Goal: Task Accomplishment & Management: Manage account settings

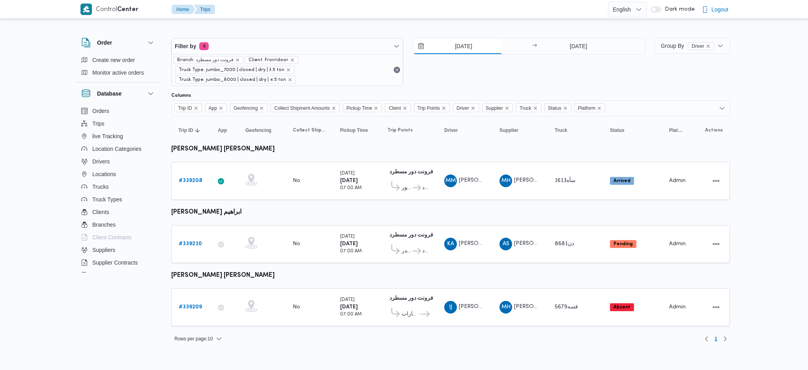
click at [452, 39] on input "[DATE]" at bounding box center [458, 46] width 90 height 16
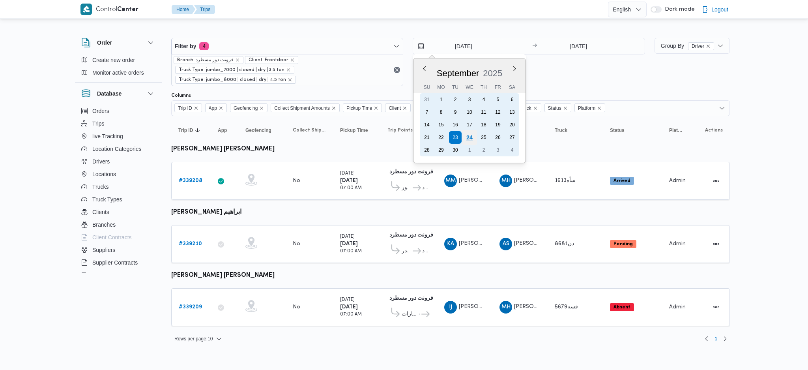
click at [470, 133] on div "24" at bounding box center [469, 137] width 15 height 15
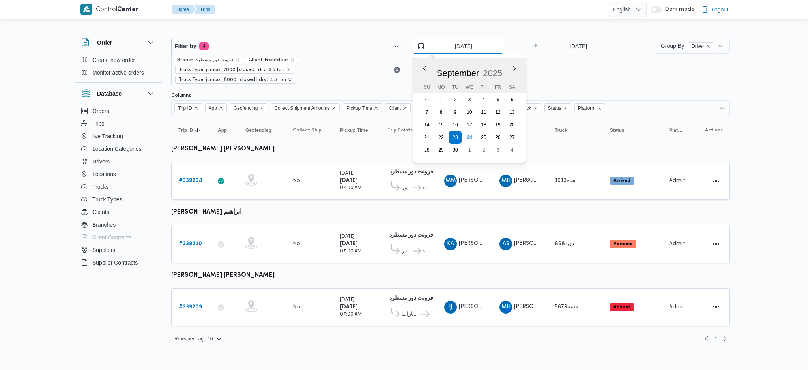
type input "24/9/2025"
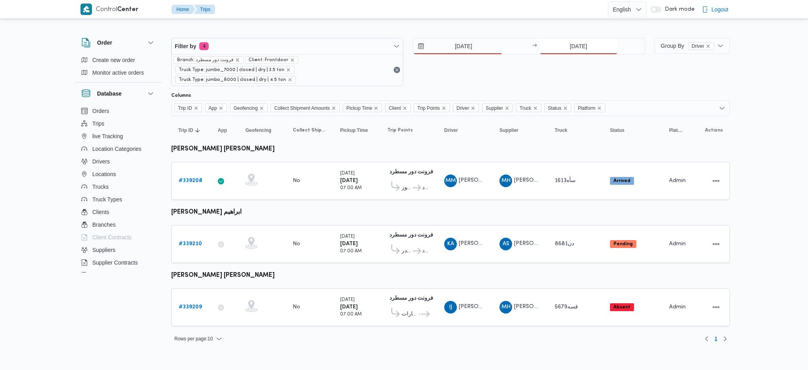
click at [570, 42] on input "[DATE]" at bounding box center [578, 46] width 78 height 16
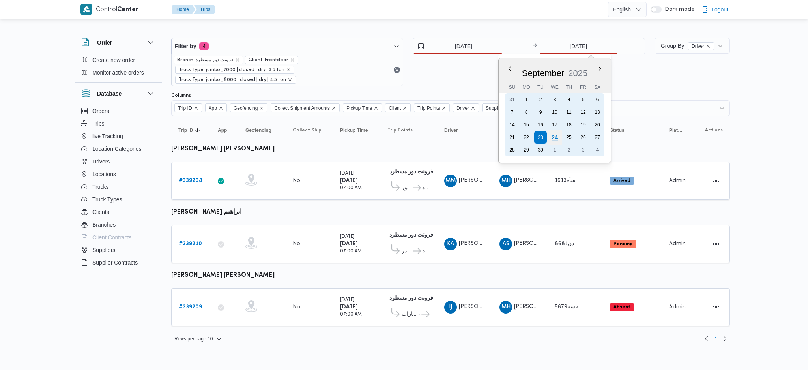
click at [560, 138] on div "24" at bounding box center [554, 137] width 15 height 15
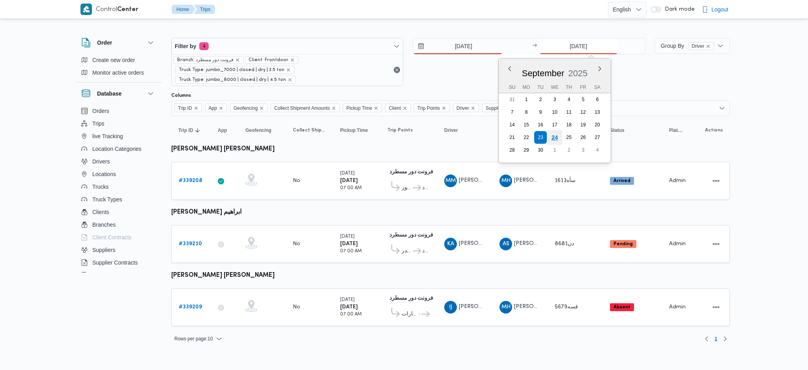
type input "[DATE]"
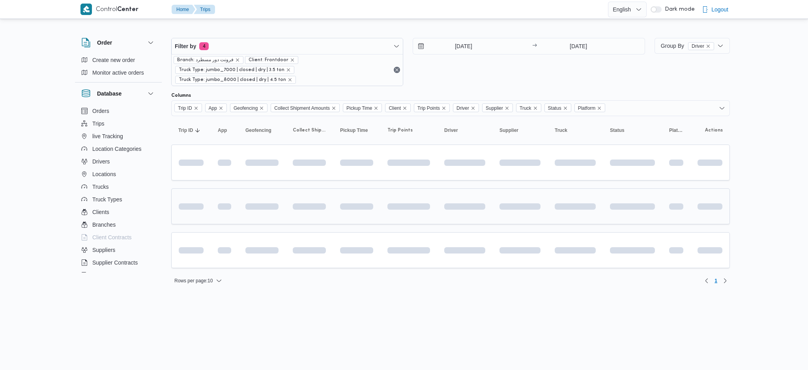
click at [364, 217] on td at bounding box center [356, 206] width 47 height 36
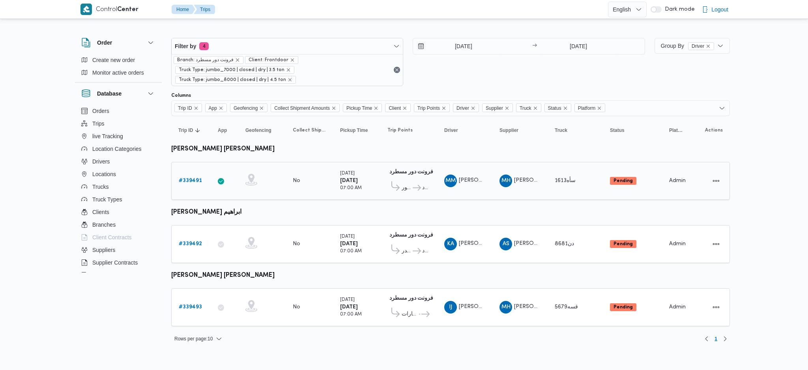
click at [194, 182] on b "# 339491" at bounding box center [190, 180] width 23 height 5
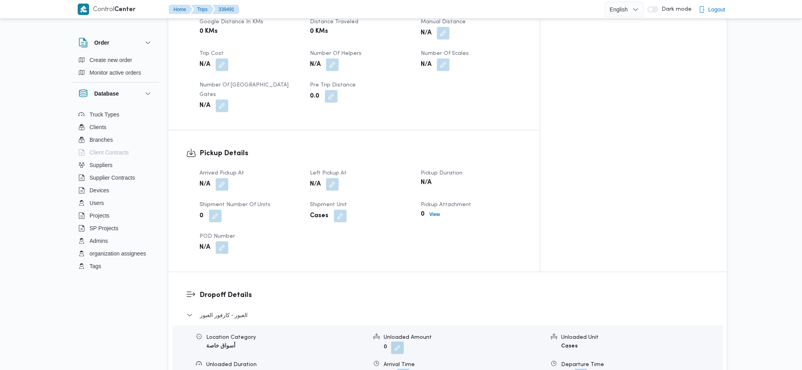
scroll to position [526, 0]
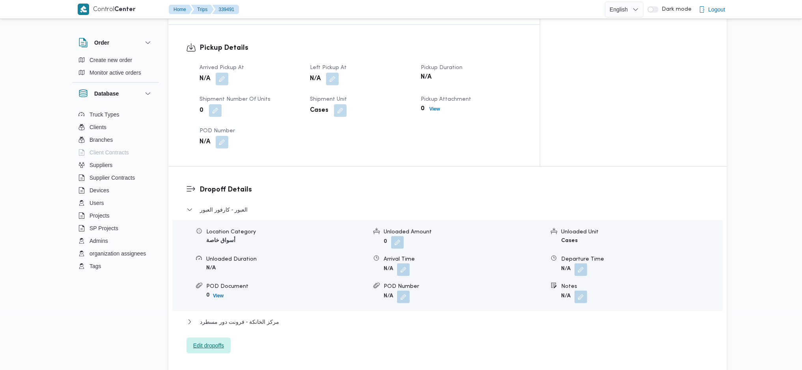
drag, startPoint x: 209, startPoint y: 338, endPoint x: 215, endPoint y: 327, distance: 12.5
click at [210, 313] on div "Dropoff Details العبور - كارفور العبور Location Category أسواق خاصة Unloaded Am…" at bounding box center [447, 268] width 558 height 205
click at [225, 313] on span "Edit dropoffs" at bounding box center [209, 345] width 44 height 16
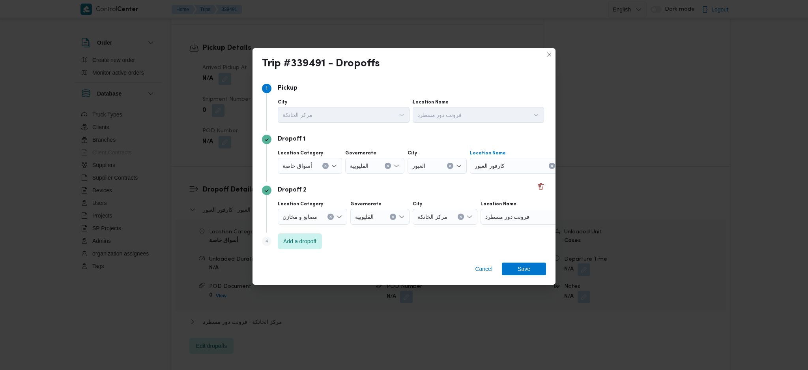
click at [520, 164] on div "كارفور العبور" at bounding box center [519, 166] width 99 height 16
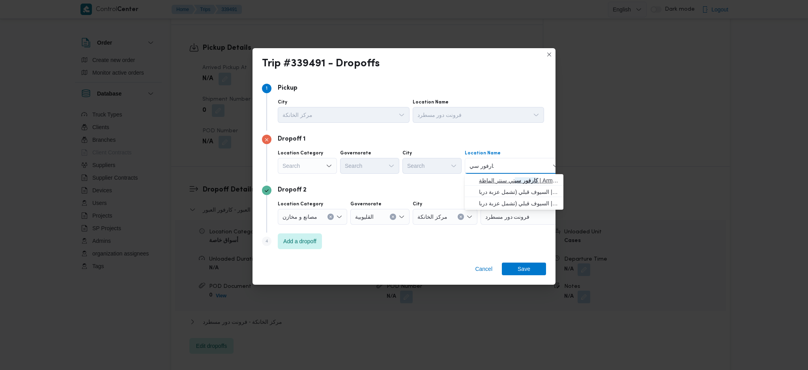
type input "كارفور سي"
click at [502, 180] on span "كارفور سي تي سنتر الماظة | Armani Exchange | شيراتون المطار" at bounding box center [519, 179] width 80 height 9
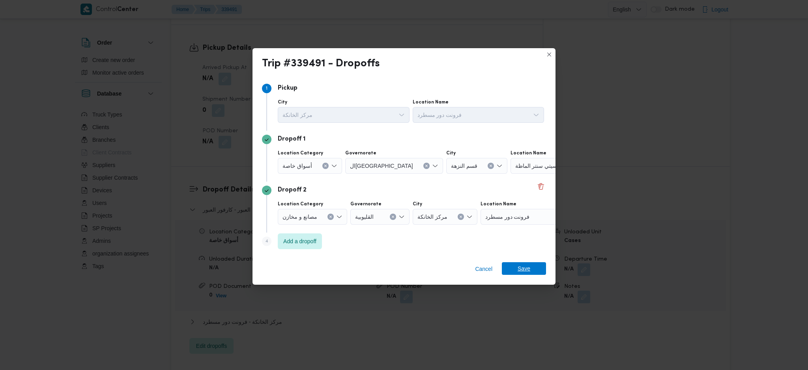
click at [534, 273] on span "Save" at bounding box center [524, 268] width 44 height 13
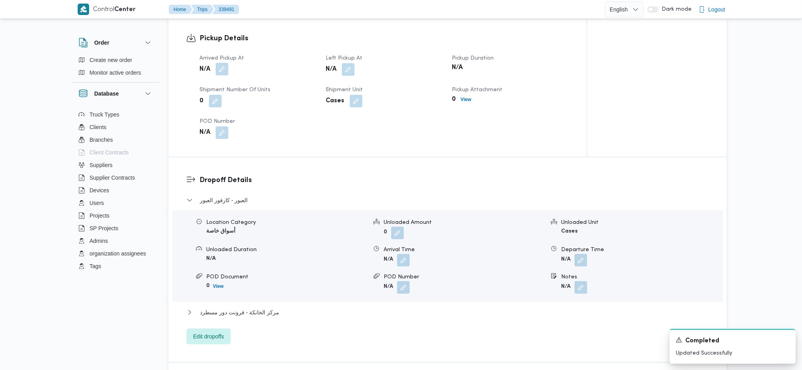
click at [217, 63] on button "button" at bounding box center [222, 69] width 13 height 13
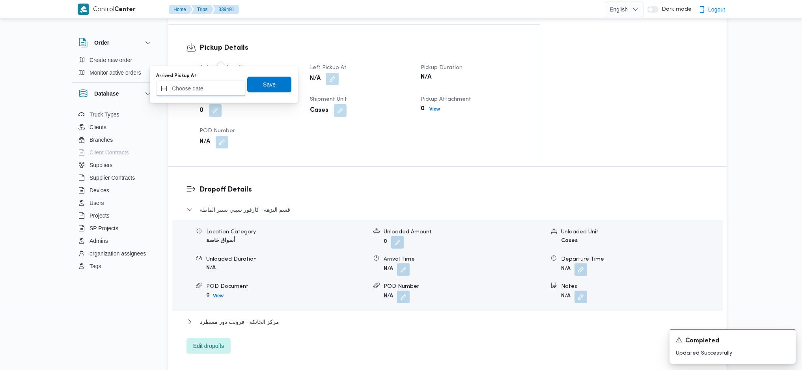
click at [221, 88] on input "Arrived Pickup At" at bounding box center [201, 88] width 90 height 16
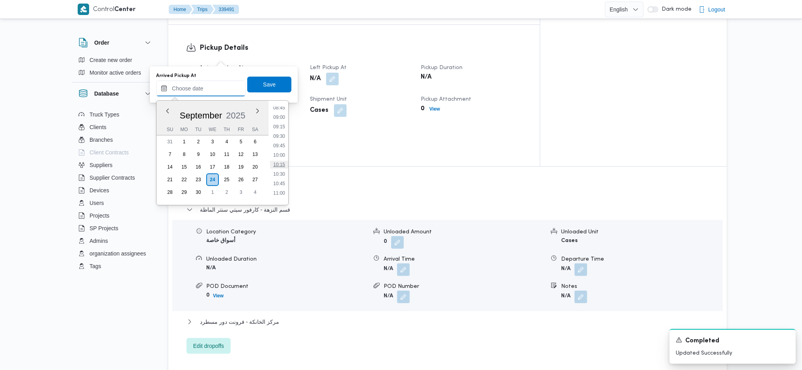
scroll to position [231, 0]
click at [280, 142] on li "07:00" at bounding box center [279, 145] width 18 height 8
type input "24/09/2025 07:00"
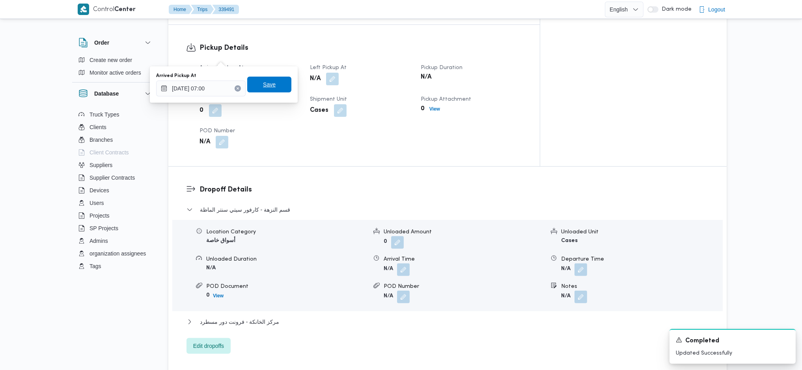
drag, startPoint x: 264, startPoint y: 85, endPoint x: 287, endPoint y: 84, distance: 22.5
click at [265, 84] on span "Save" at bounding box center [269, 84] width 13 height 9
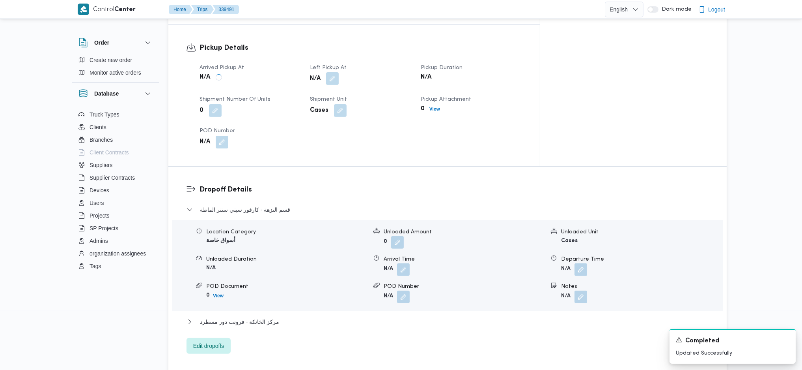
click at [339, 72] on button "button" at bounding box center [332, 78] width 13 height 13
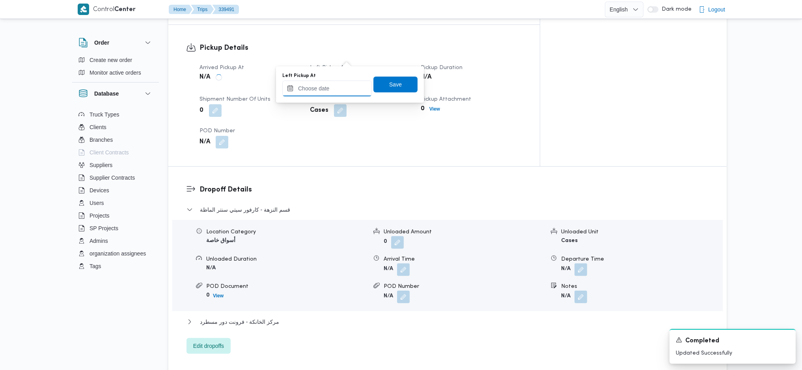
click at [330, 85] on input "Left Pickup At" at bounding box center [327, 88] width 90 height 16
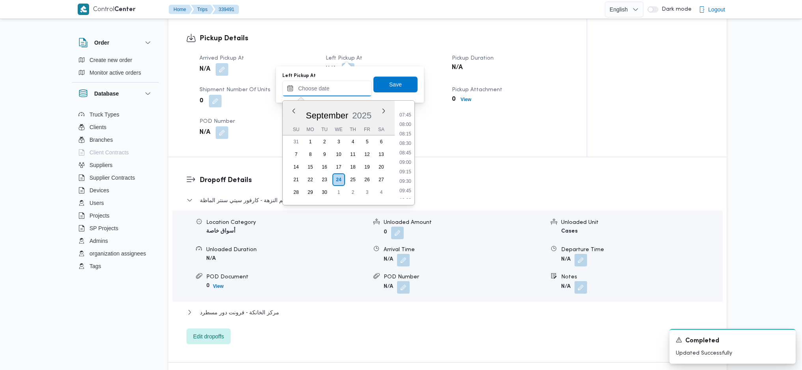
scroll to position [284, 0]
drag, startPoint x: 409, startPoint y: 130, endPoint x: 407, endPoint y: 123, distance: 7.0
click at [409, 130] on li "08:00" at bounding box center [405, 130] width 18 height 8
type input "24/09/2025 08:00"
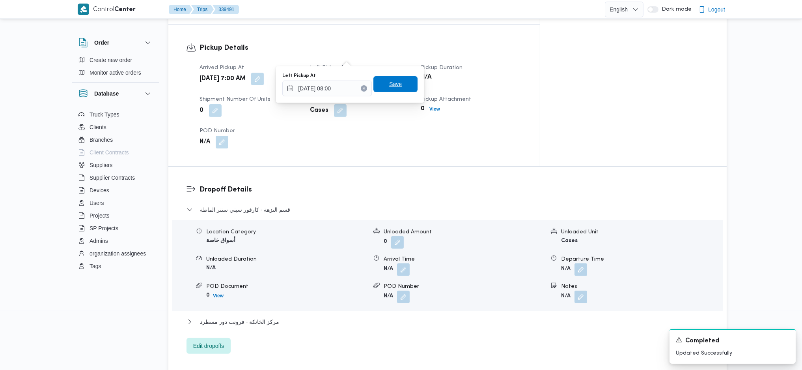
click at [396, 84] on span "Save" at bounding box center [395, 84] width 44 height 16
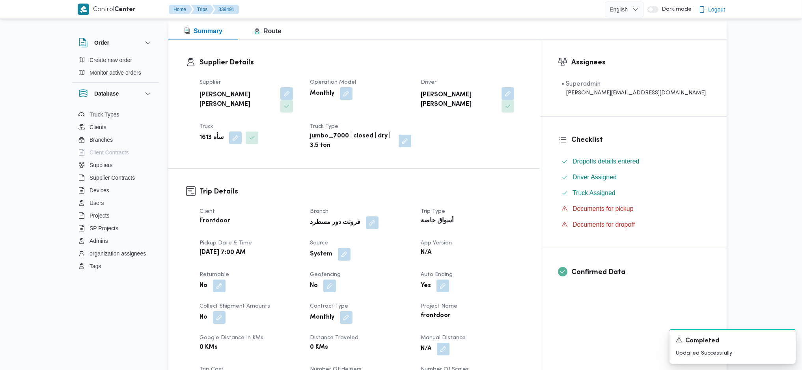
scroll to position [0, 0]
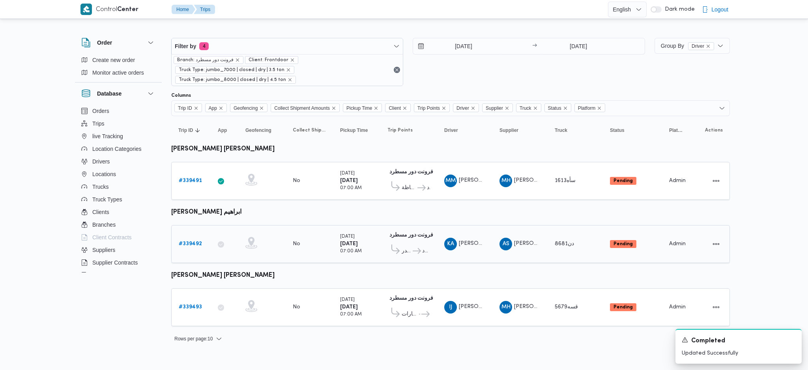
click at [189, 237] on div "# 339492" at bounding box center [190, 244] width 31 height 16
click at [192, 245] on link "# 339492" at bounding box center [190, 243] width 23 height 9
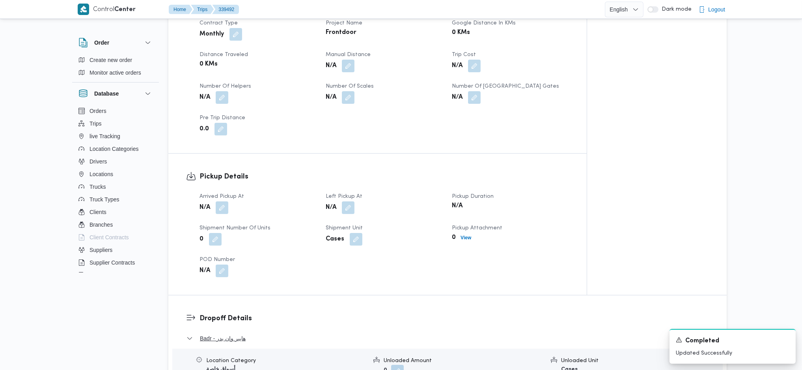
scroll to position [420, 0]
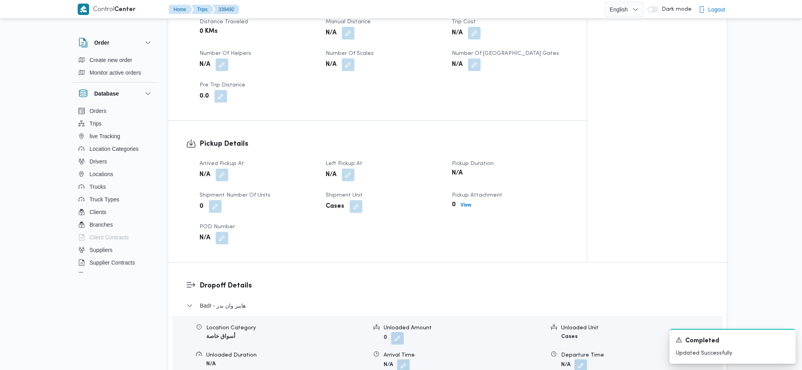
click at [226, 168] on div "N/A" at bounding box center [258, 175] width 118 height 14
click at [224, 168] on button "button" at bounding box center [222, 174] width 13 height 13
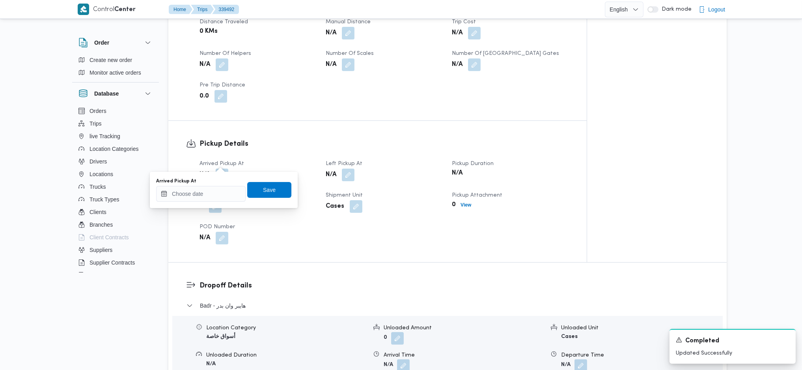
click at [211, 204] on div "You are in a dialog. To close this dialog, hit escape. Arrived Pickup At Save" at bounding box center [224, 190] width 148 height 36
click at [218, 198] on input "Arrived Pickup At" at bounding box center [201, 194] width 90 height 16
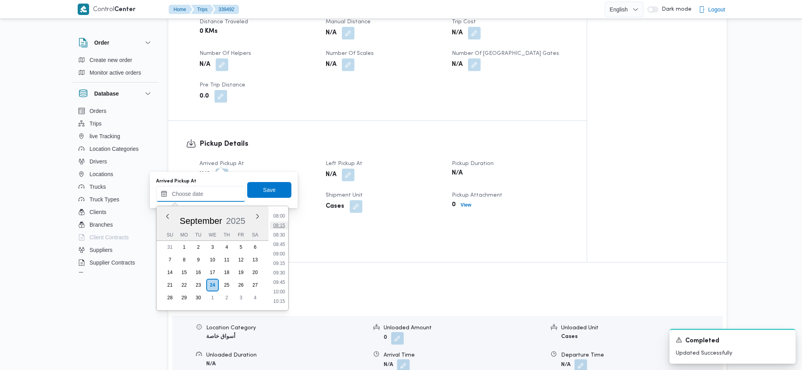
scroll to position [284, 0]
click at [279, 217] on li "07:30" at bounding box center [279, 216] width 18 height 8
type input "24/09/2025 07:30"
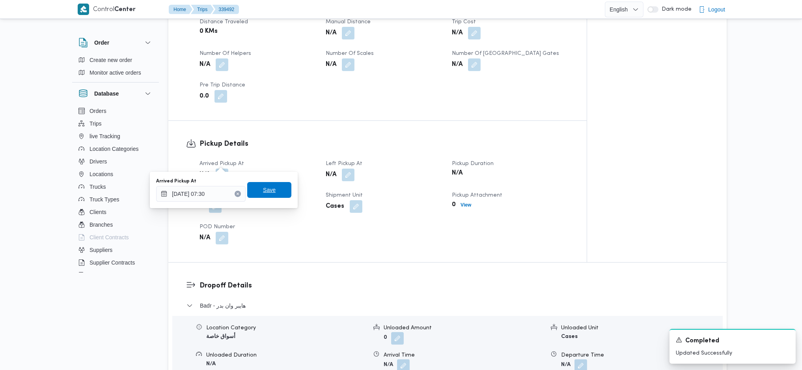
drag, startPoint x: 258, startPoint y: 185, endPoint x: 295, endPoint y: 181, distance: 37.3
click at [258, 183] on span "Save" at bounding box center [269, 190] width 44 height 16
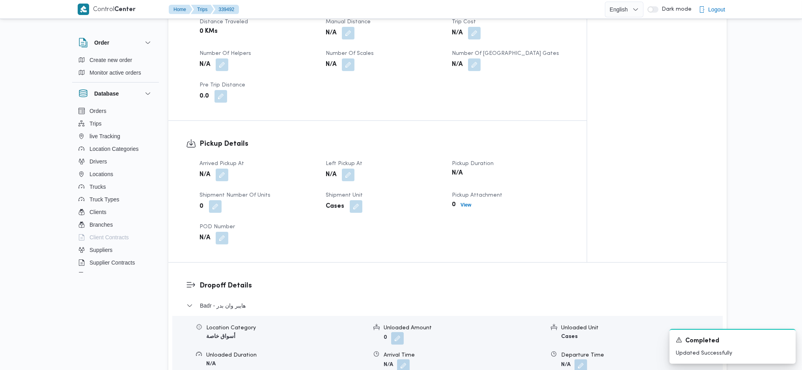
click at [358, 168] on div "N/A" at bounding box center [384, 175] width 118 height 14
drag, startPoint x: 353, startPoint y: 155, endPoint x: 351, endPoint y: 161, distance: 6.0
click at [353, 159] on dl "Left Pickup At N/A" at bounding box center [384, 170] width 117 height 23
click at [349, 168] on button "button" at bounding box center [348, 174] width 13 height 13
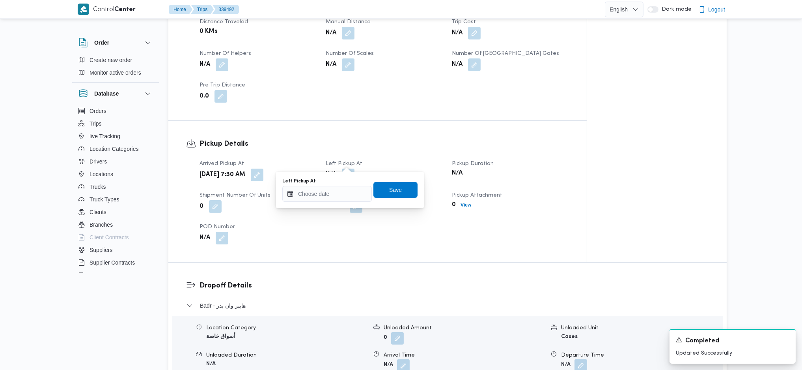
click at [341, 185] on div "Left Pickup At" at bounding box center [327, 190] width 90 height 24
click at [342, 196] on input "Left Pickup At" at bounding box center [327, 194] width 90 height 16
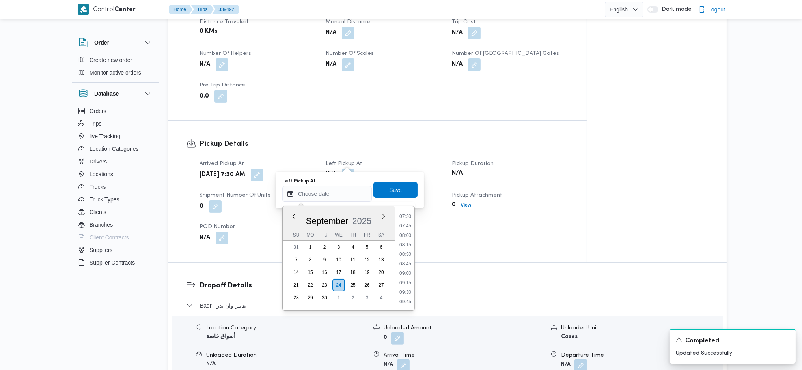
drag, startPoint x: 407, startPoint y: 272, endPoint x: 405, endPoint y: 257, distance: 15.1
click at [407, 272] on li "09:00" at bounding box center [405, 273] width 18 height 8
type input "24/09/2025 09:00"
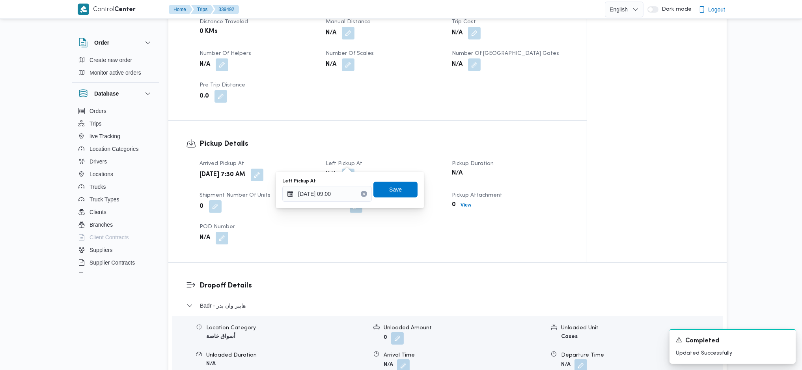
click at [389, 192] on span "Save" at bounding box center [395, 189] width 13 height 9
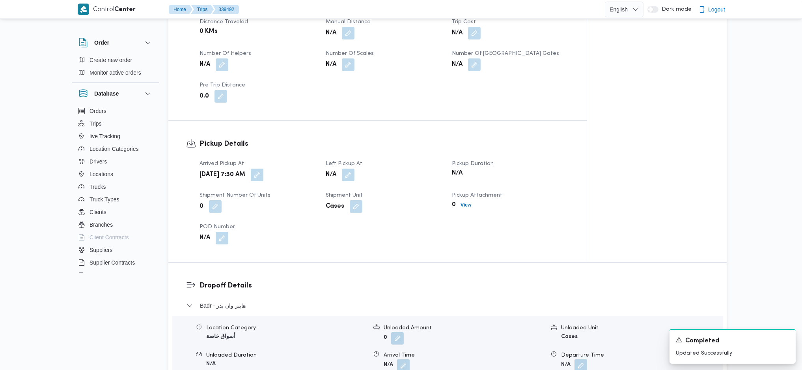
scroll to position [578, 0]
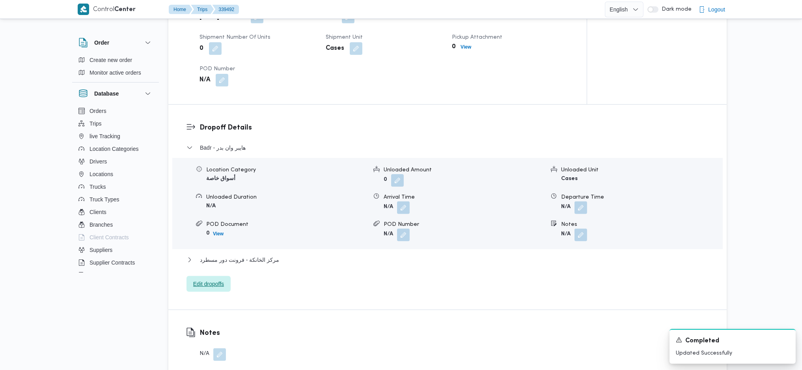
drag, startPoint x: 217, startPoint y: 270, endPoint x: 306, endPoint y: 286, distance: 90.1
click at [221, 279] on span "Edit dropoffs" at bounding box center [208, 283] width 31 height 9
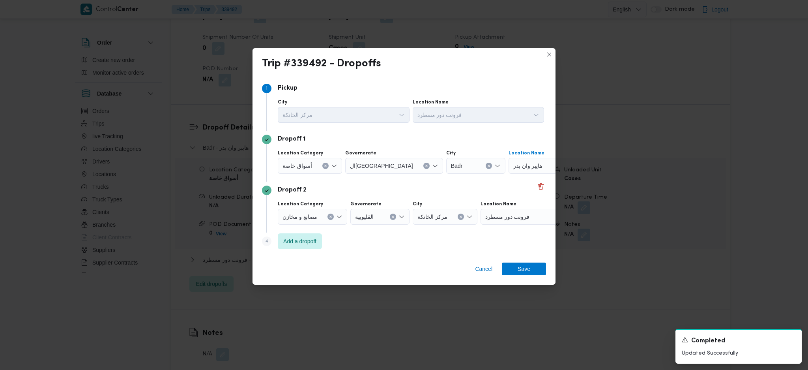
click at [526, 161] on div "هايبر وان بدر" at bounding box center [557, 166] width 99 height 16
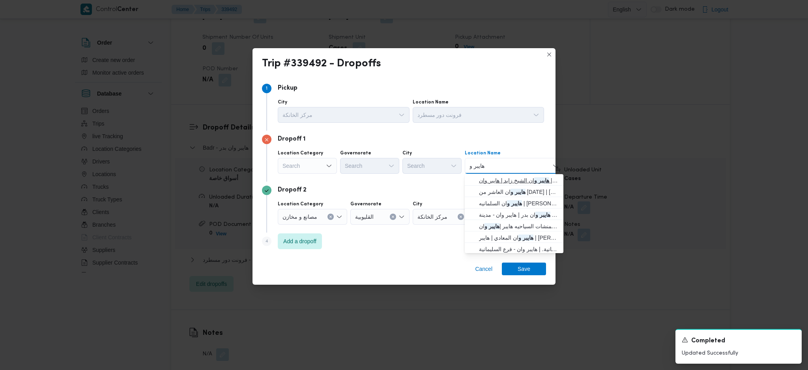
type input "هايبر و"
drag, startPoint x: 510, startPoint y: 184, endPoint x: 518, endPoint y: 193, distance: 12.6
click at [510, 184] on span "هايبر و ان الشيخ زايد | هايبر وان | null" at bounding box center [519, 179] width 80 height 9
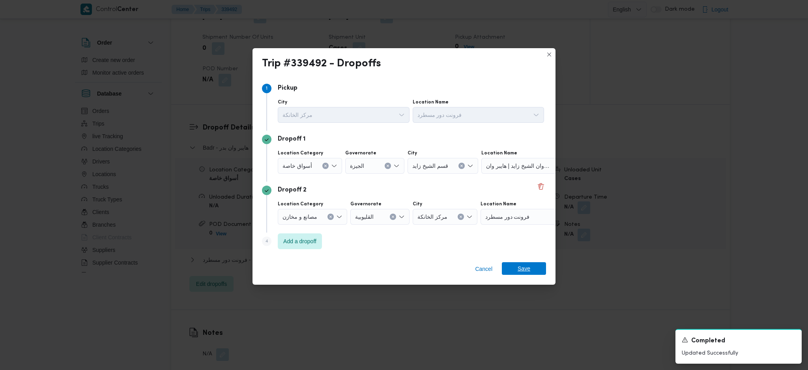
click at [521, 269] on span "Save" at bounding box center [523, 268] width 13 height 13
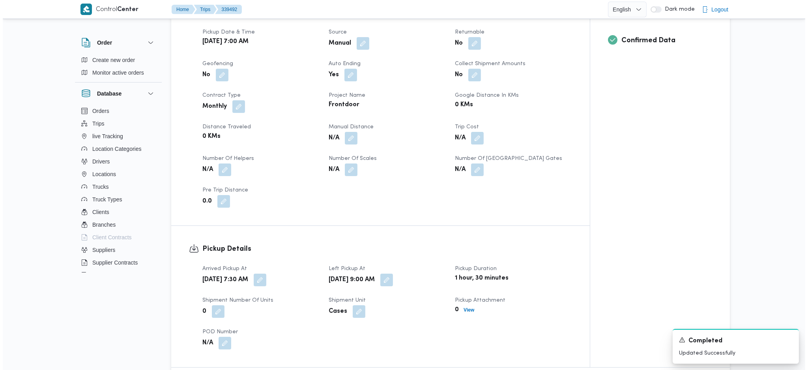
scroll to position [0, 0]
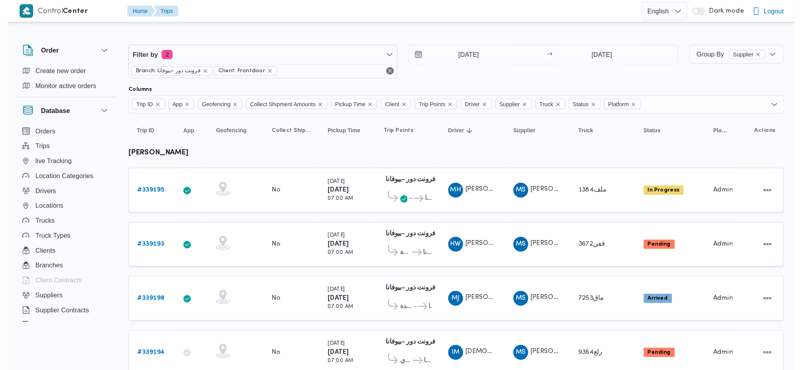
scroll to position [52, 0]
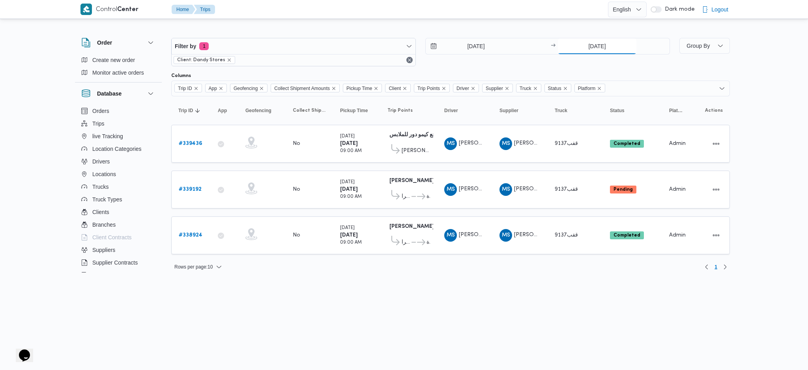
click at [616, 45] on input "[DATE]" at bounding box center [597, 46] width 78 height 16
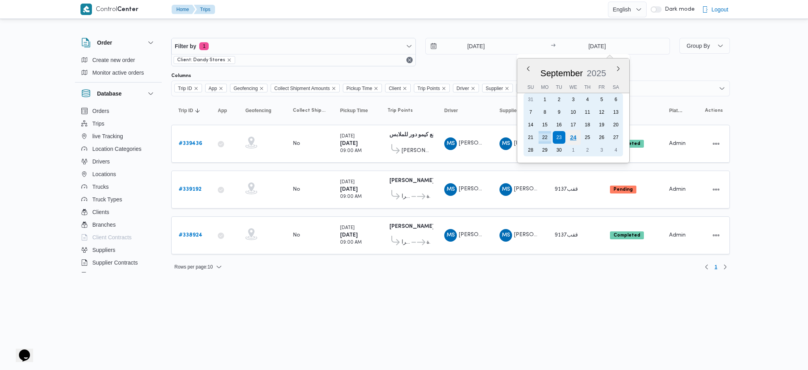
click at [575, 137] on div "24" at bounding box center [573, 137] width 15 height 15
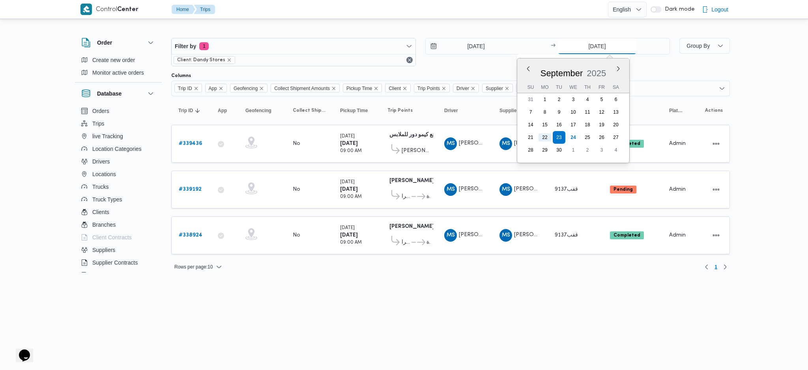
type input "[DATE]"
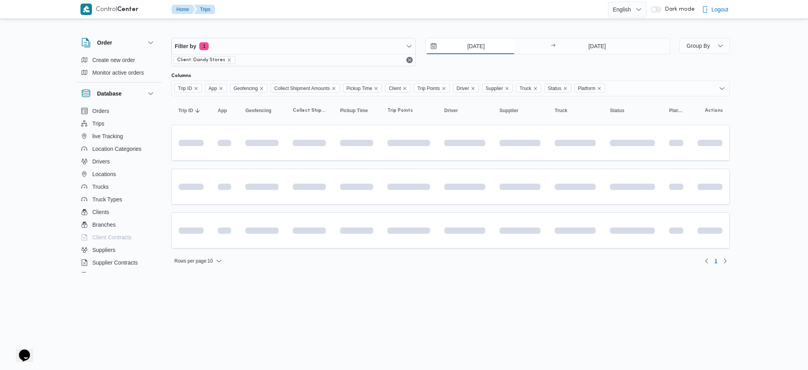
click at [469, 47] on input "[DATE]" at bounding box center [471, 46] width 90 height 16
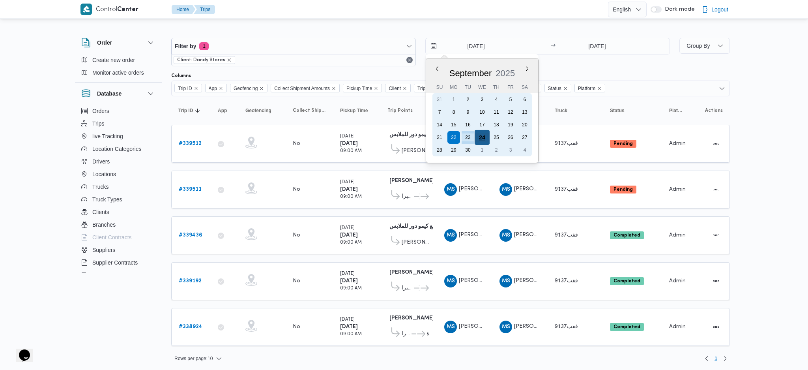
click at [481, 134] on div "24" at bounding box center [481, 137] width 15 height 15
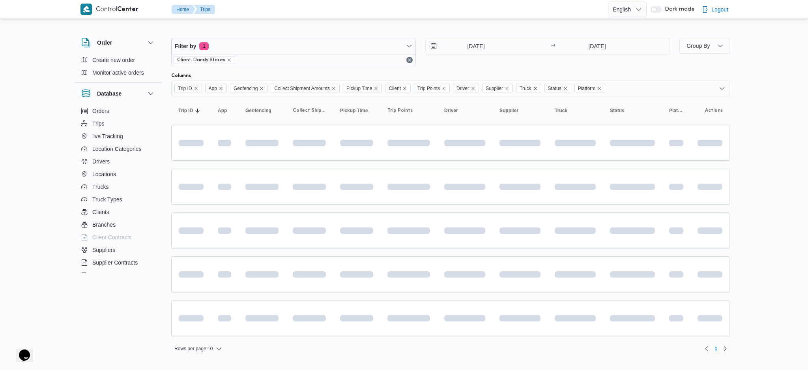
type input "[DATE]"
click at [401, 186] on span at bounding box center [432, 186] width 94 height 6
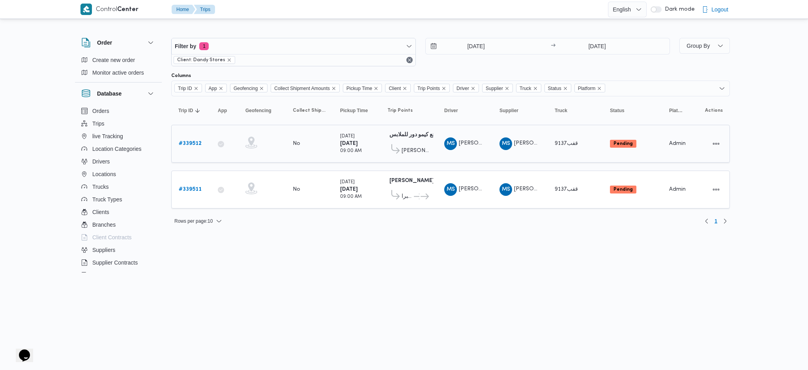
click at [177, 144] on div "# 339512" at bounding box center [190, 144] width 31 height 16
click at [192, 144] on b "# 339512" at bounding box center [190, 143] width 23 height 5
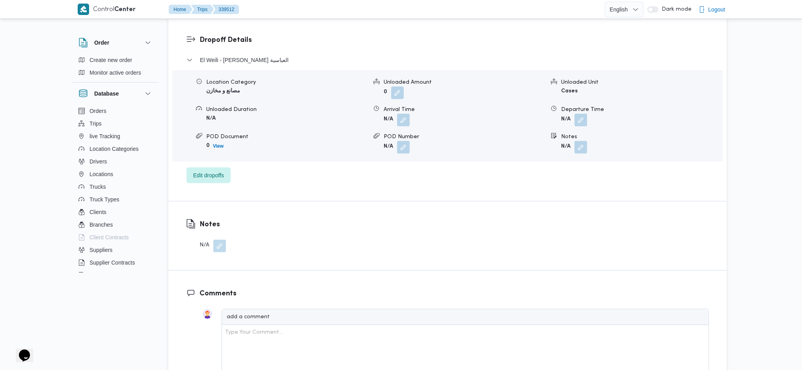
scroll to position [578, 0]
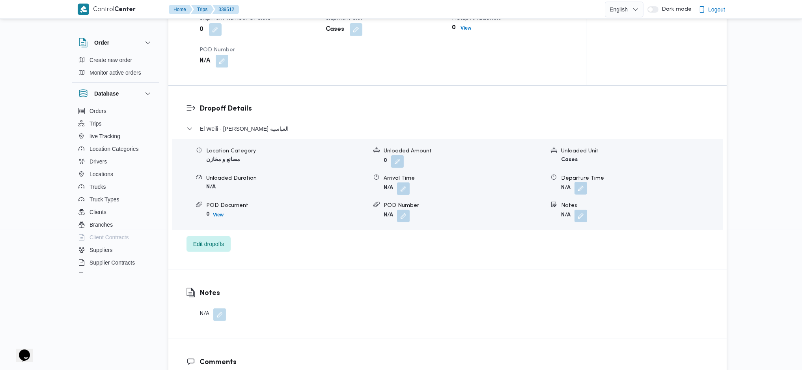
click at [577, 193] on button "button" at bounding box center [581, 188] width 13 height 13
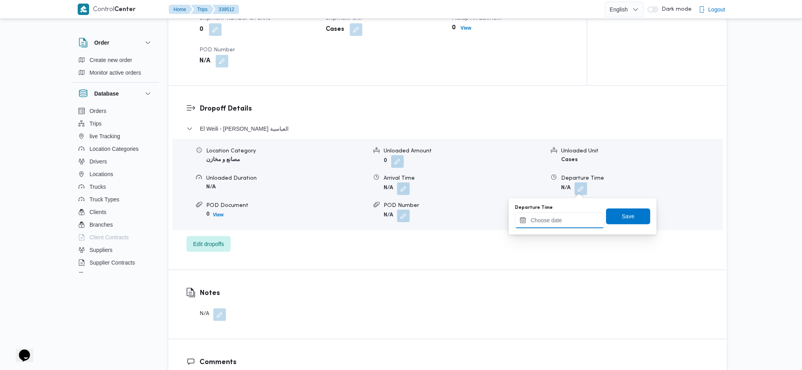
click at [553, 222] on input "Departure Time" at bounding box center [560, 220] width 90 height 16
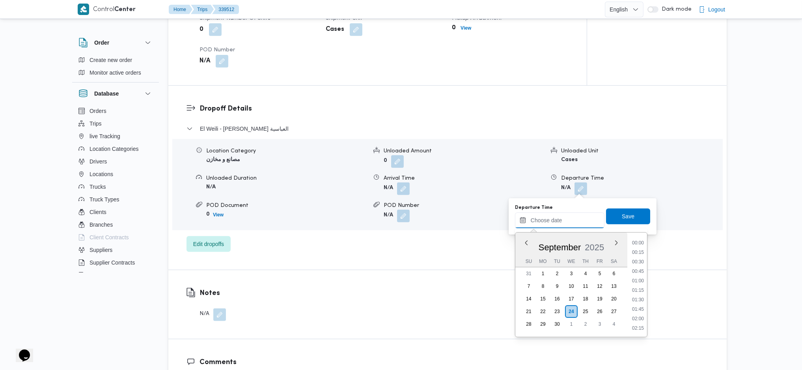
scroll to position [408, 0]
click at [639, 253] on li "11:00" at bounding box center [638, 251] width 18 height 8
type input "[DATE] 11:00"
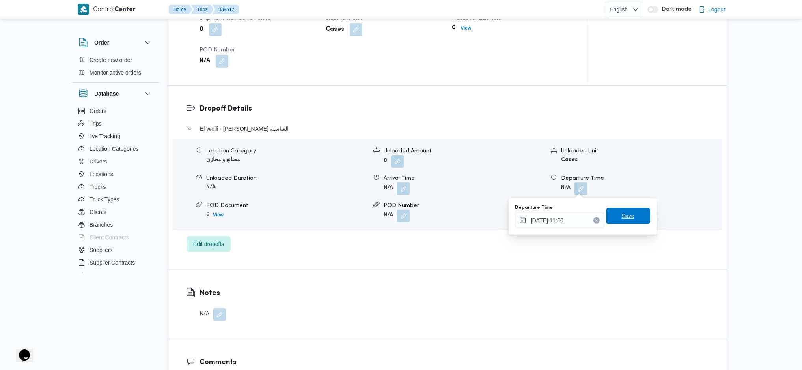
click at [634, 219] on span "Save" at bounding box center [628, 216] width 44 height 16
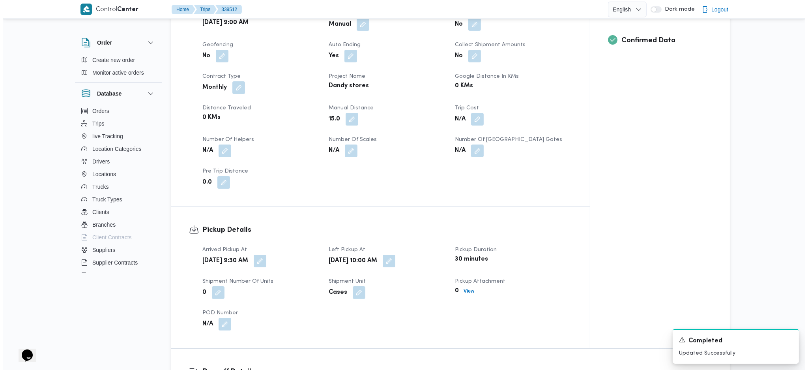
scroll to position [0, 0]
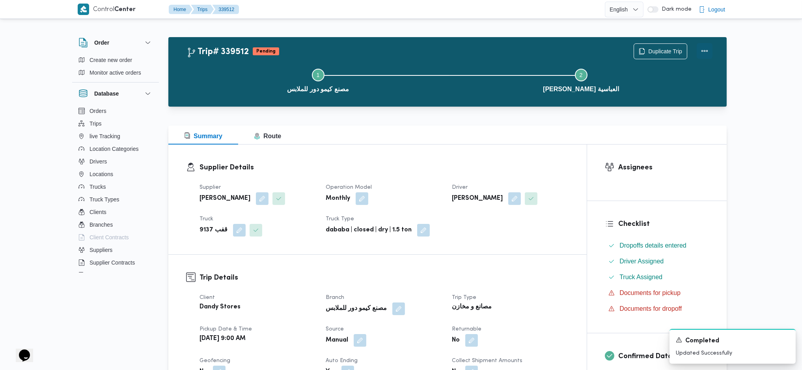
click at [700, 49] on button "Actions" at bounding box center [705, 51] width 16 height 16
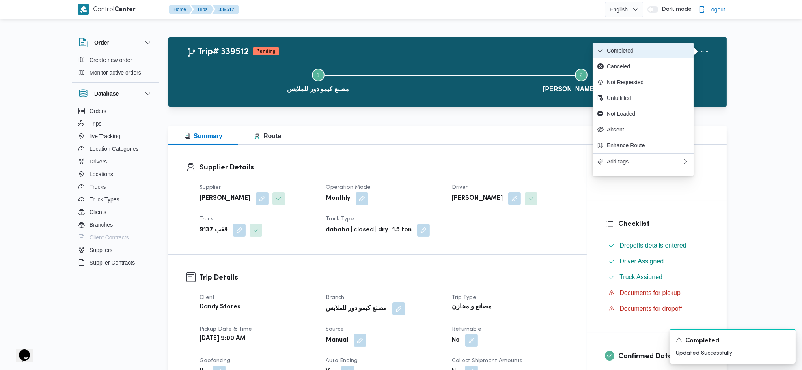
click at [669, 49] on span "Completed" at bounding box center [648, 50] width 82 height 6
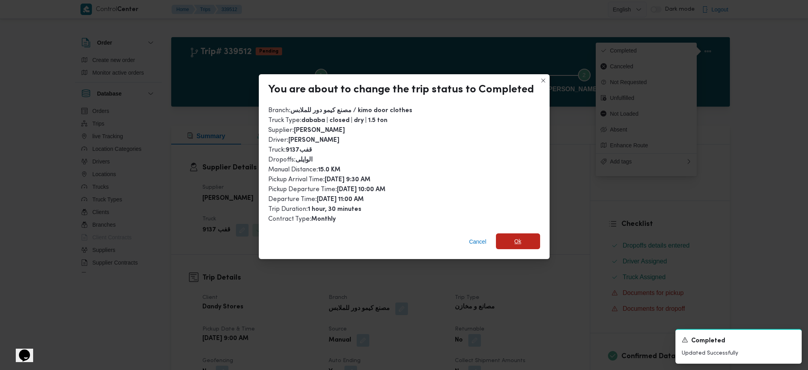
click at [534, 230] on div "You are about to change the trip status to Completed Branch : مصنع كيمو دور للم…" at bounding box center [404, 166] width 291 height 185
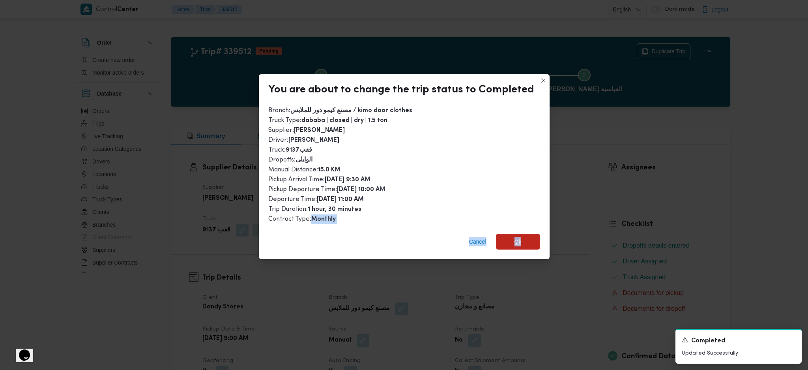
click at [523, 240] on span "Ok" at bounding box center [518, 241] width 44 height 16
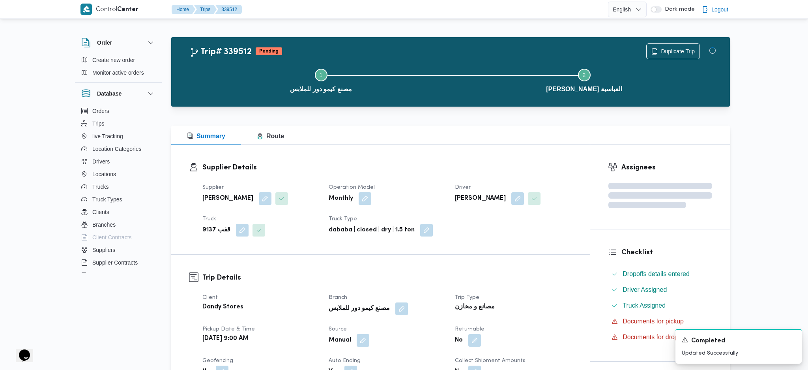
click at [498, 333] on div "No" at bounding box center [513, 340] width 118 height 14
click at [443, 84] on button "Step 1 is incomplete 1 مصنع كيمو دور للملابس" at bounding box center [318, 79] width 263 height 41
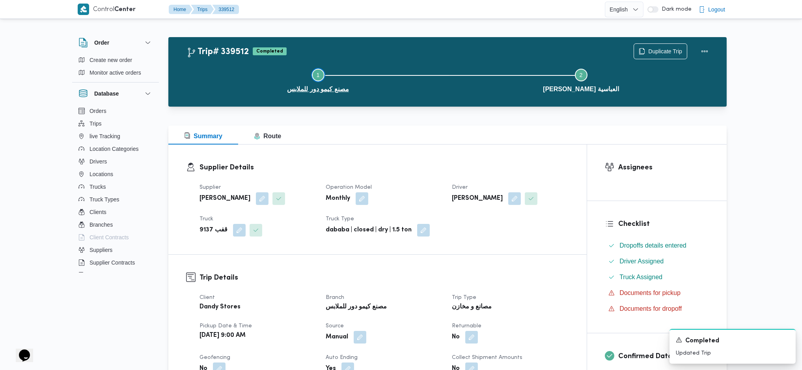
drag, startPoint x: 443, startPoint y: 84, endPoint x: 484, endPoint y: 75, distance: 42.3
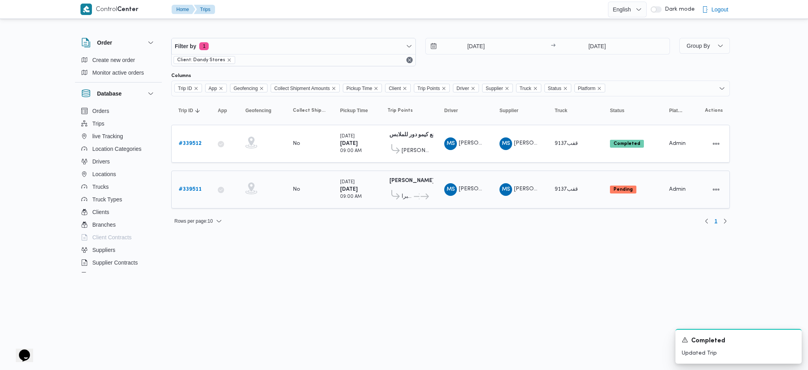
click at [189, 188] on b "# 339511" at bounding box center [190, 189] width 23 height 5
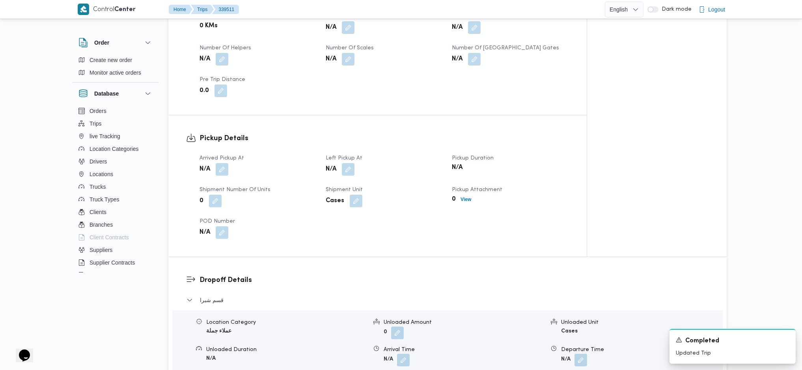
scroll to position [420, 0]
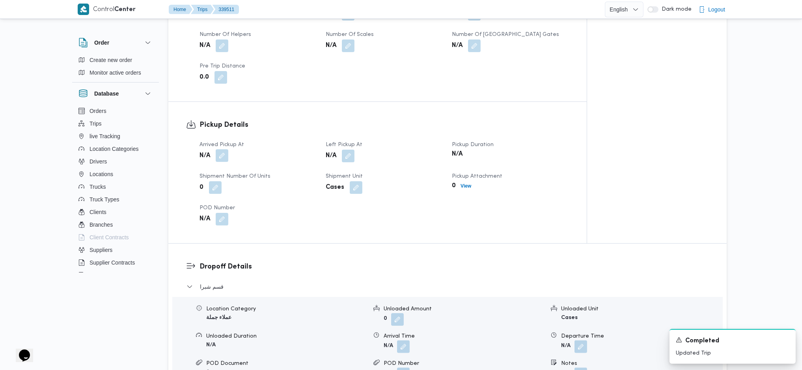
click at [224, 160] on button "button" at bounding box center [222, 155] width 13 height 13
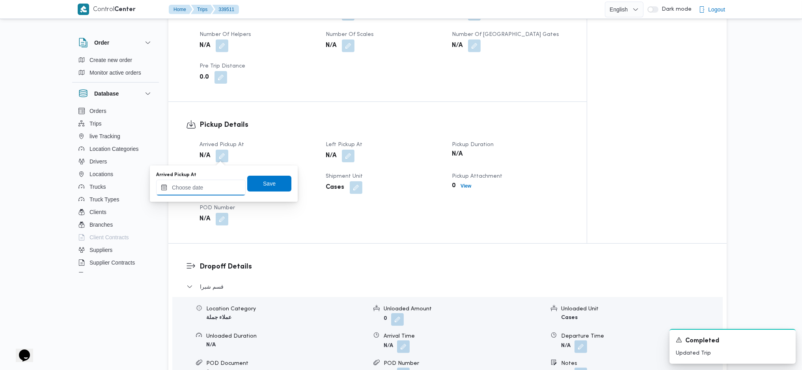
click at [205, 185] on input "Arrived Pickup At" at bounding box center [201, 187] width 90 height 16
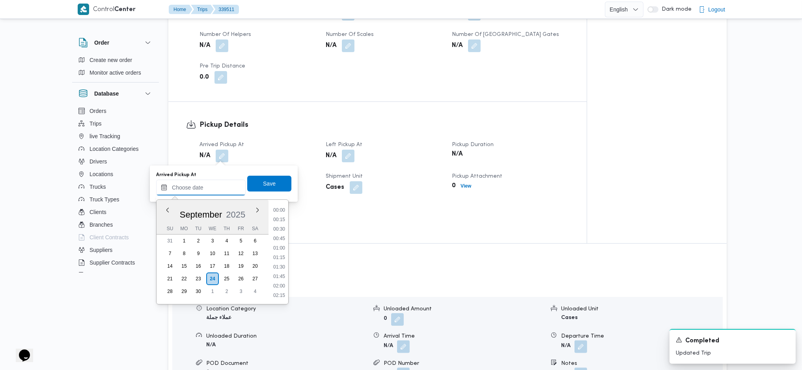
scroll to position [408, 0]
click at [277, 217] on li "11:00" at bounding box center [279, 219] width 18 height 8
type input "[DATE] 11:00"
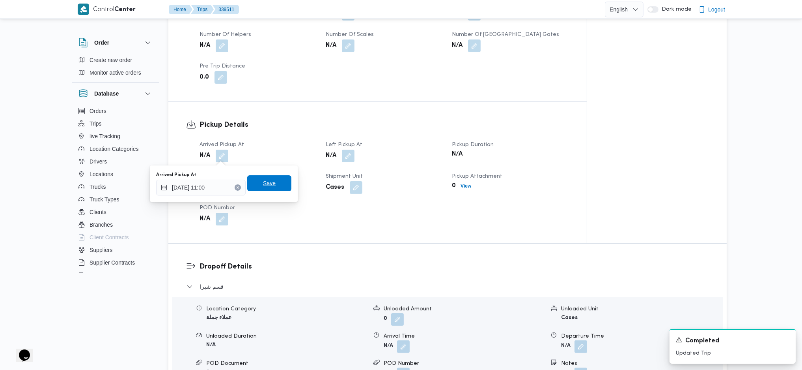
click at [271, 187] on span "Save" at bounding box center [269, 183] width 44 height 16
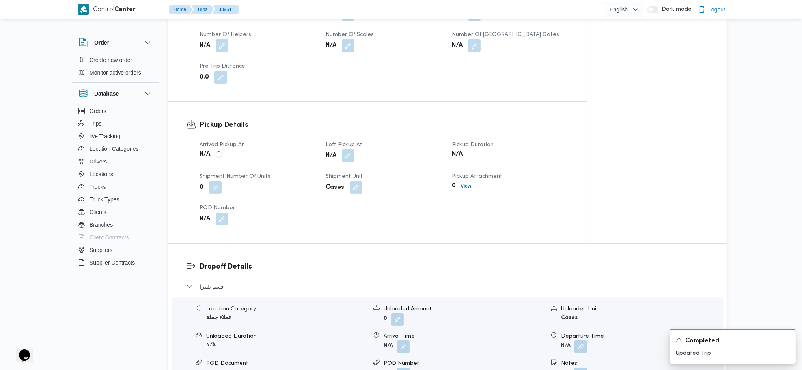
click at [345, 159] on div "Arrived Pickup At N/A Left Pickup At N/A Pickup Duration N/A Shipment Number of…" at bounding box center [384, 182] width 379 height 95
click at [349, 155] on button "button" at bounding box center [348, 155] width 13 height 13
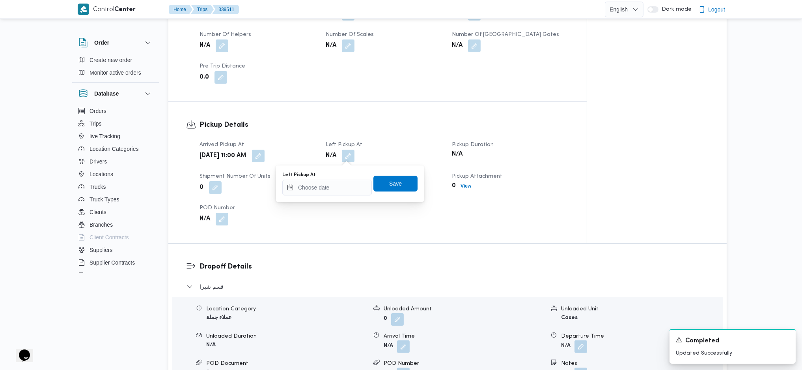
click at [323, 195] on div "Left Pickup At Save" at bounding box center [350, 183] width 137 height 25
click at [345, 192] on input "Left Pickup At" at bounding box center [327, 187] width 90 height 16
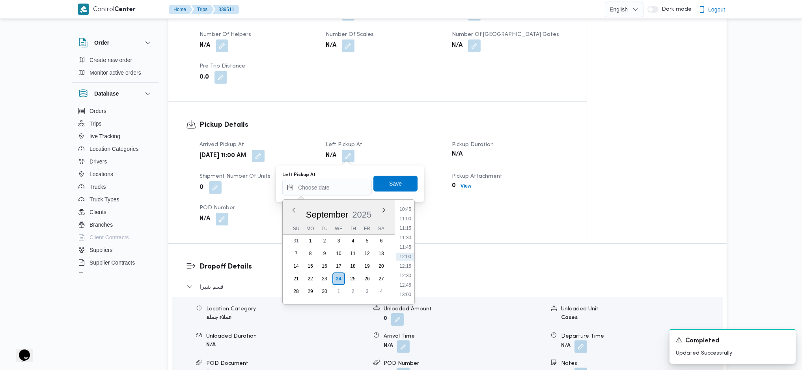
click at [407, 237] on li "11:30" at bounding box center [405, 237] width 18 height 8
type input "[DATE] 11:30"
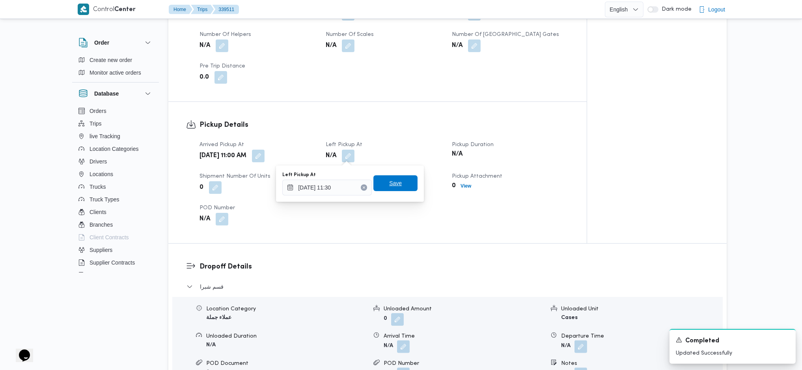
click at [400, 187] on span "Save" at bounding box center [395, 183] width 44 height 16
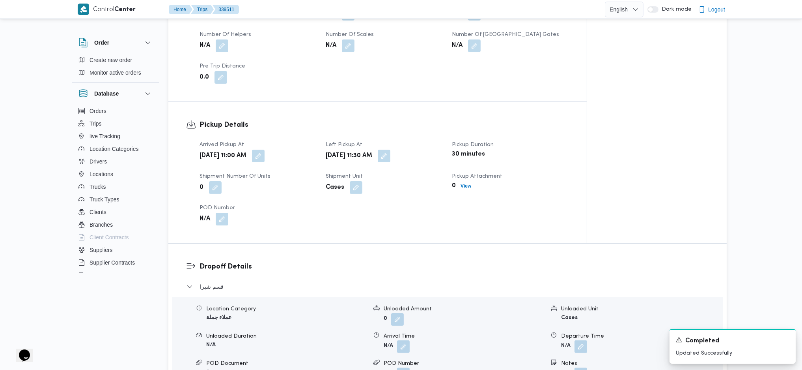
scroll to position [52, 0]
